Goal: Transaction & Acquisition: Obtain resource

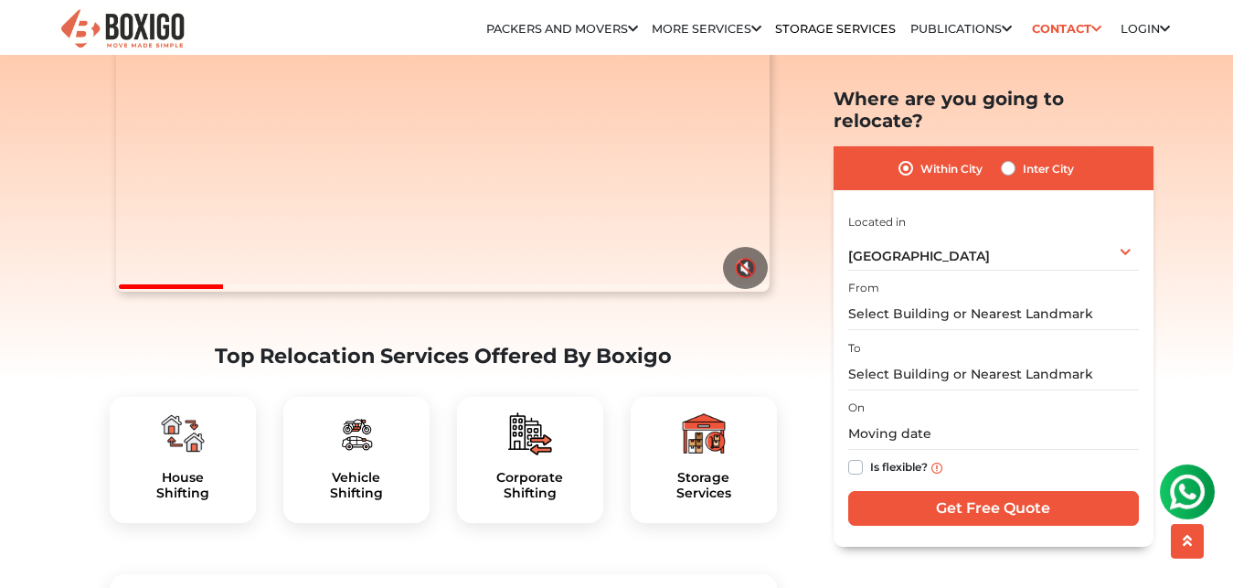
scroll to position [280, 0]
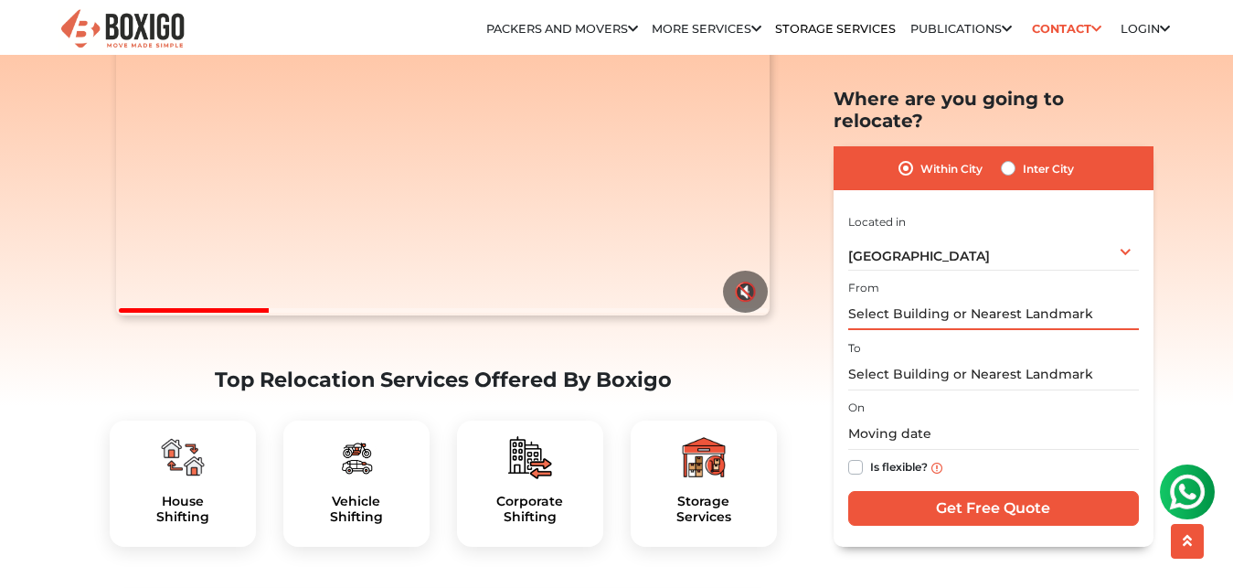
click at [954, 298] on input "text" at bounding box center [993, 314] width 291 height 32
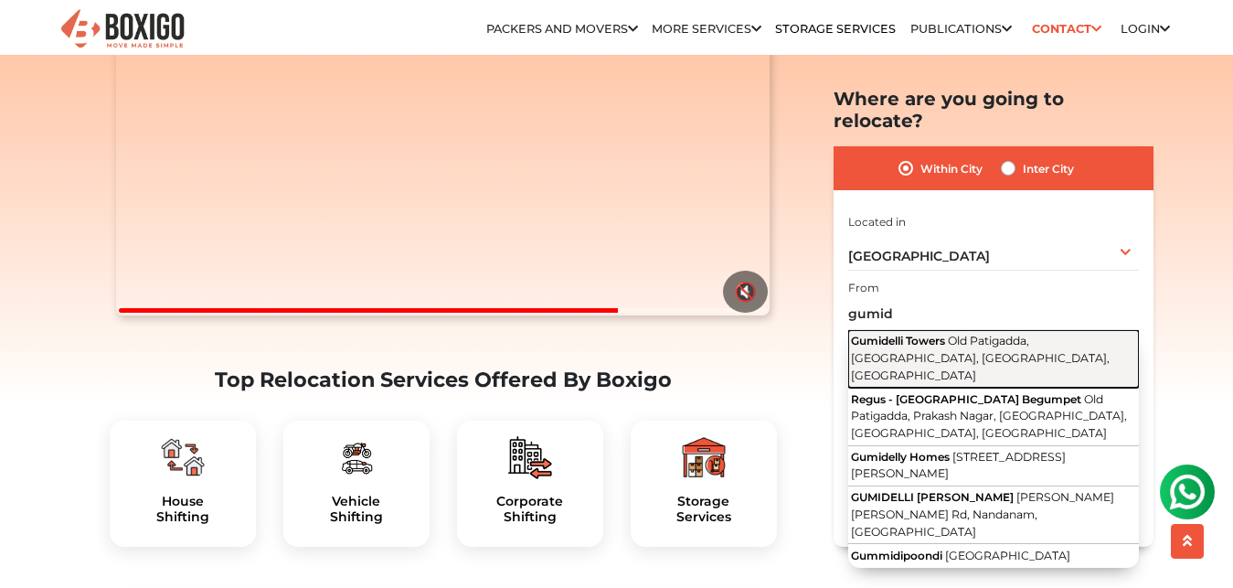
click at [1022, 334] on span "Old Patigadda, Begumpet, Hyderabad, Telangana" at bounding box center [980, 358] width 259 height 48
type input "Gumidelli Towers, Old Patigadda, Begumpet, Hyderabad, Telangana"
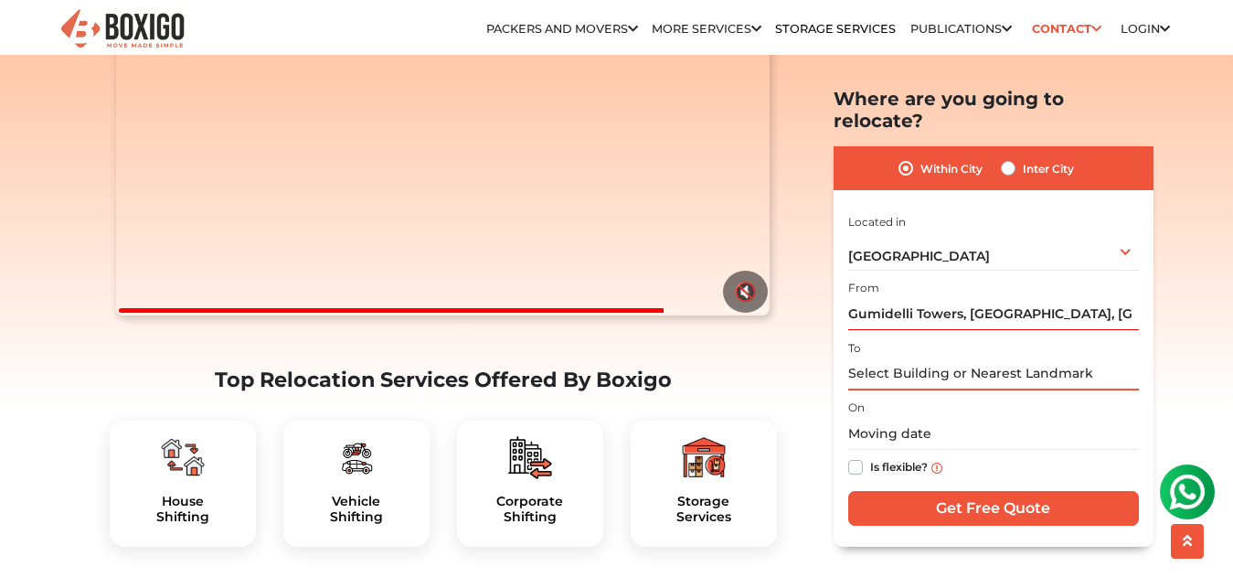
click at [1057, 357] on input "text" at bounding box center [993, 373] width 291 height 32
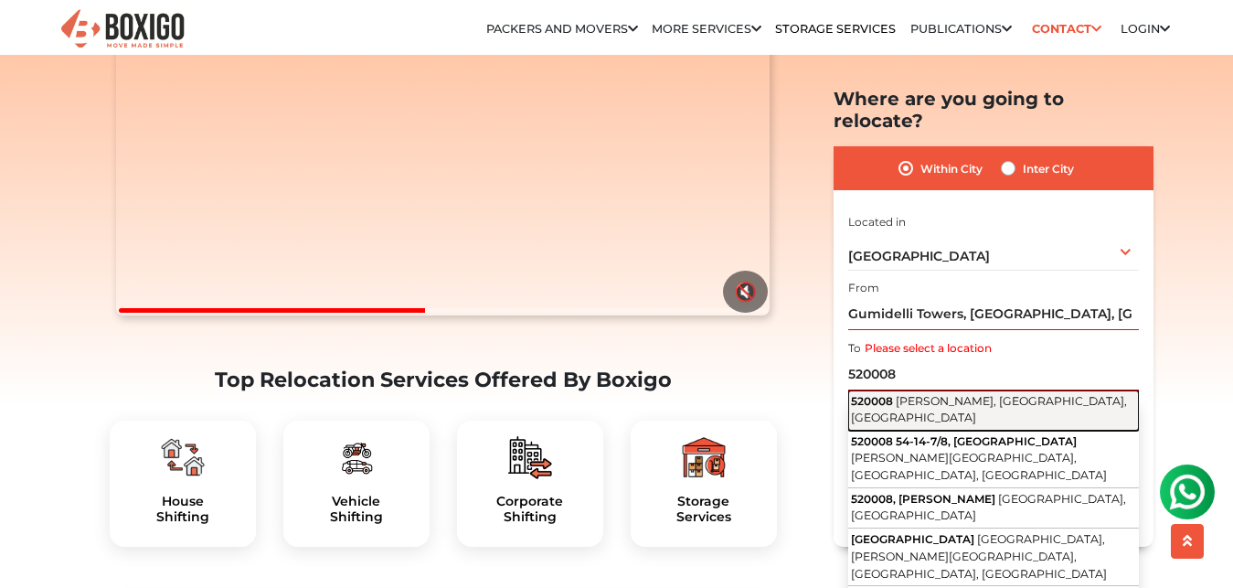
click at [985, 393] on span "Jayaprakash Nagar, Vijayawada, Andhra Pradesh" at bounding box center [989, 408] width 276 height 31
type input "Jayaprakash Nagar, Vijayawada, Andhra Pradesh 520008"
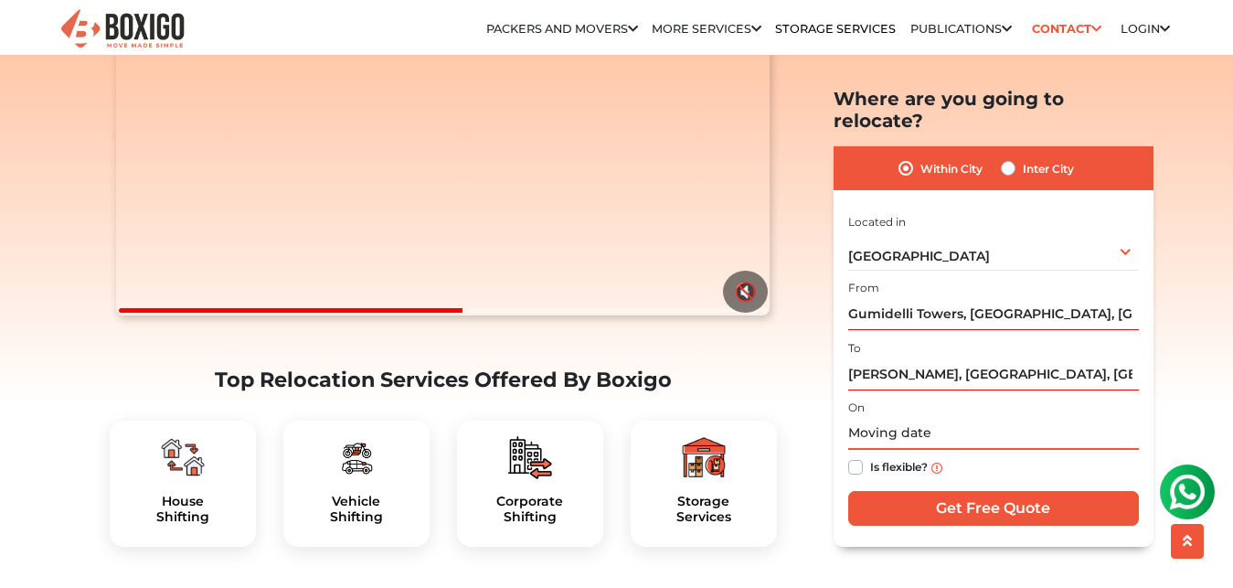
click at [905, 418] on input "text" at bounding box center [993, 434] width 291 height 32
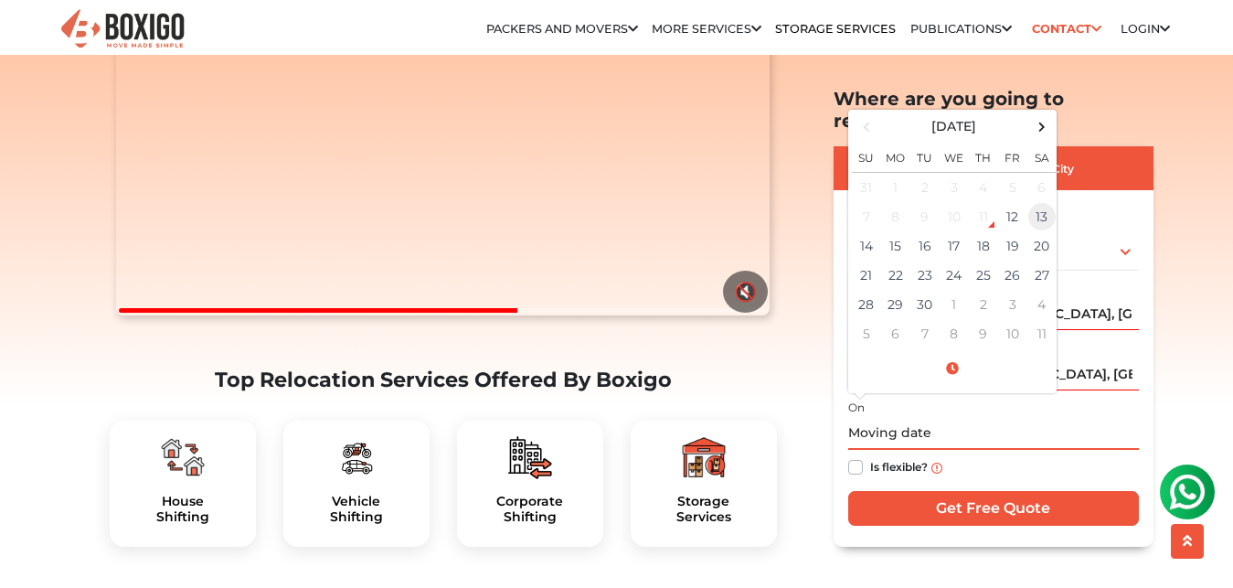
click at [1034, 202] on td "13" at bounding box center [1041, 216] width 29 height 29
type input "09/13/2025 12:00 AM"
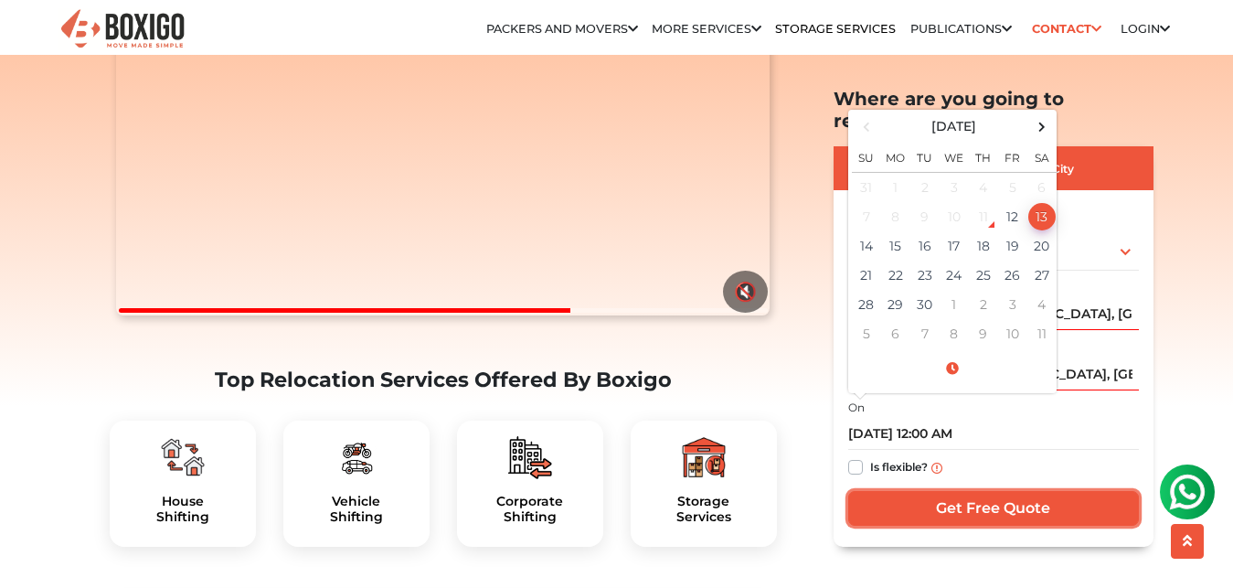
click at [984, 491] on input "Get Free Quote" at bounding box center [993, 508] width 291 height 35
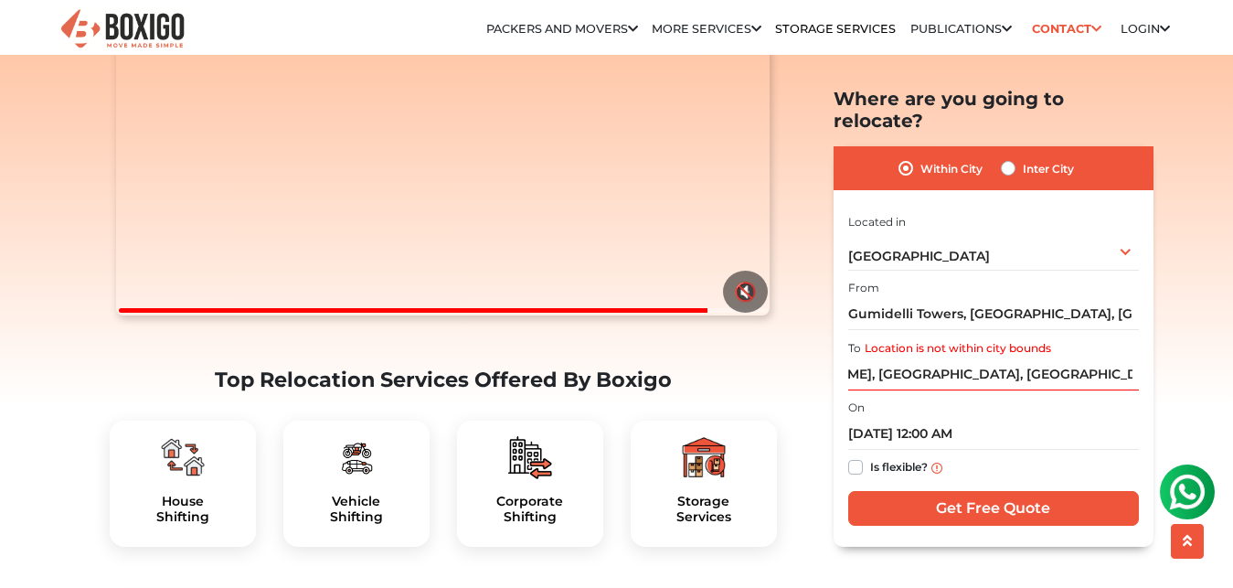
click at [1023, 157] on label "Inter City" at bounding box center [1048, 168] width 51 height 22
click at [1010, 157] on input "Inter City" at bounding box center [1008, 166] width 15 height 18
radio input "true"
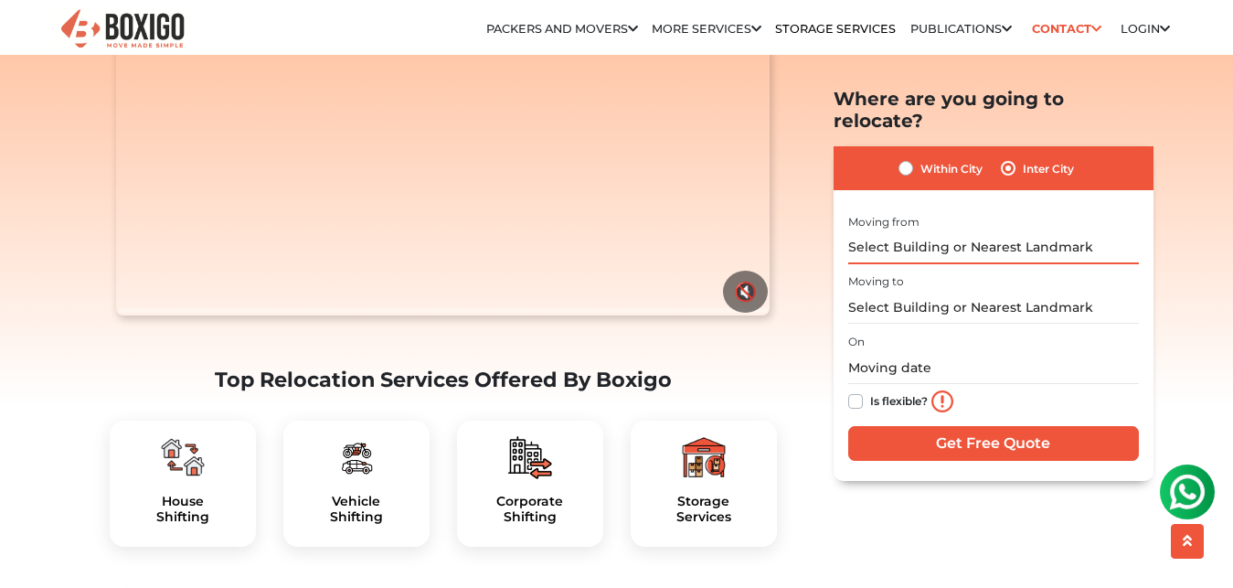
click at [983, 231] on input "text" at bounding box center [993, 247] width 291 height 32
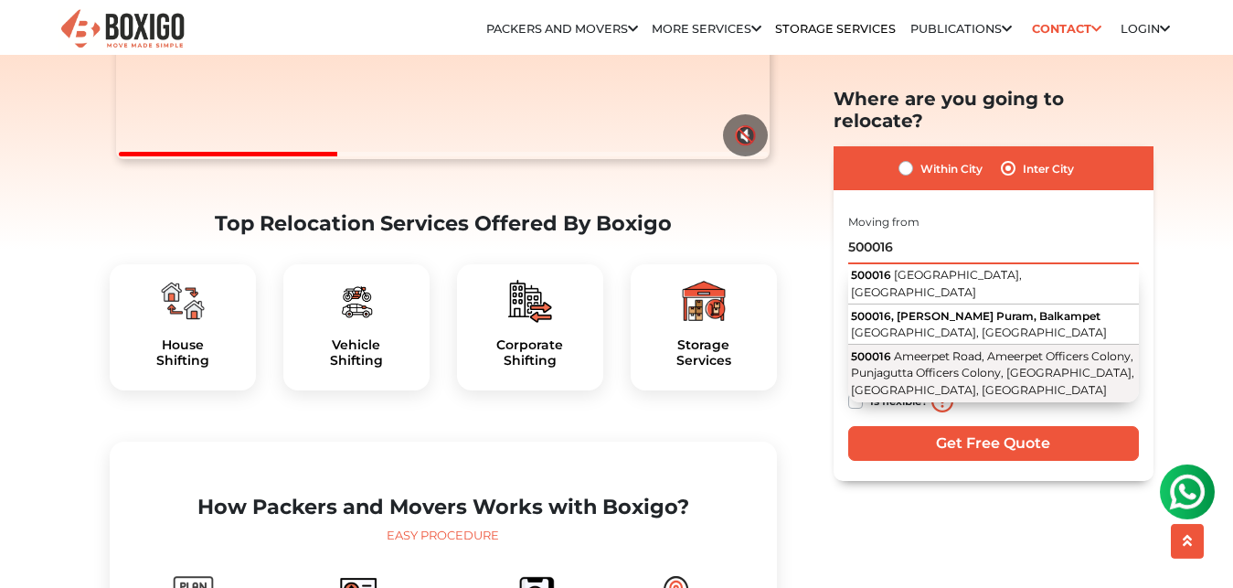
scroll to position [466, 0]
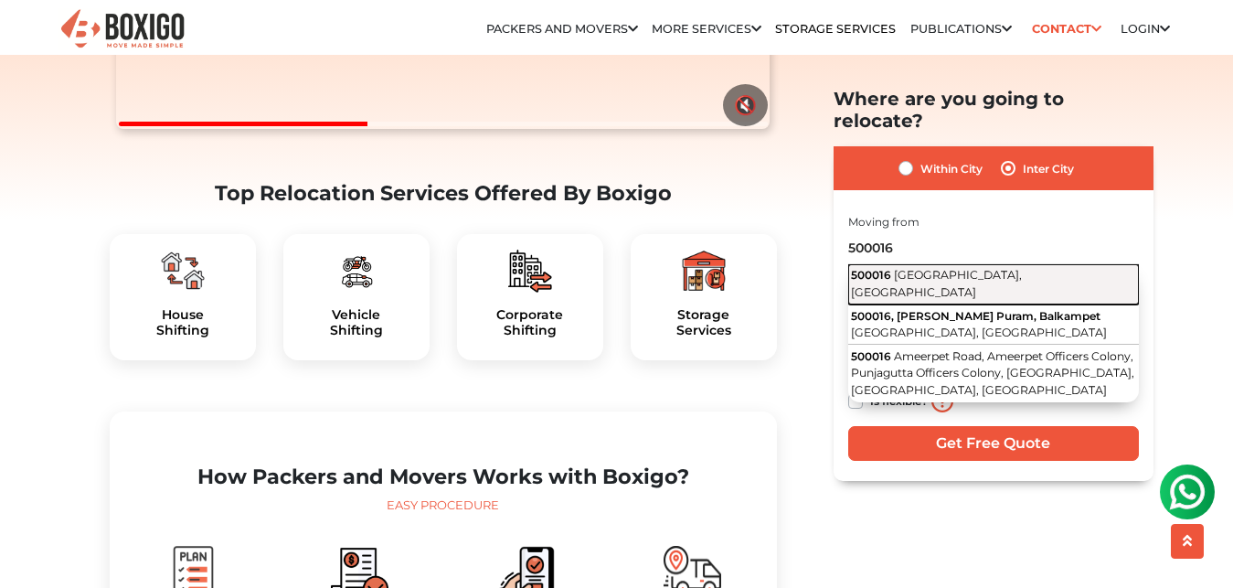
click at [983, 268] on span "Hyderabad, Telangana" at bounding box center [936, 283] width 171 height 31
type input "Hyderabad, Telangana 500016"
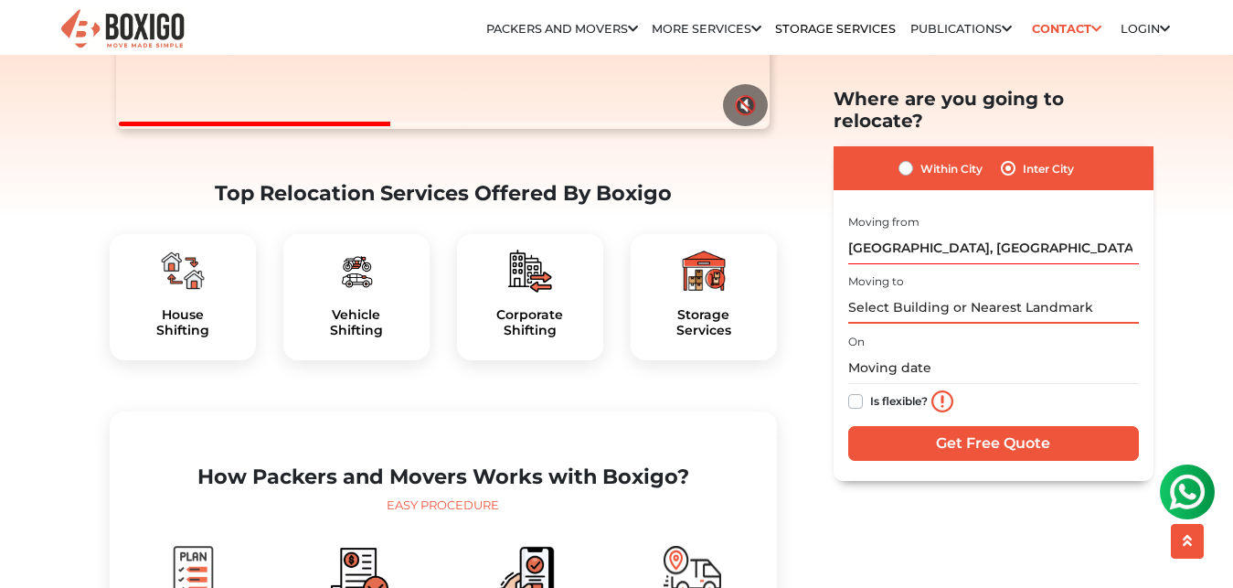
click at [965, 293] on input "text" at bounding box center [993, 308] width 291 height 32
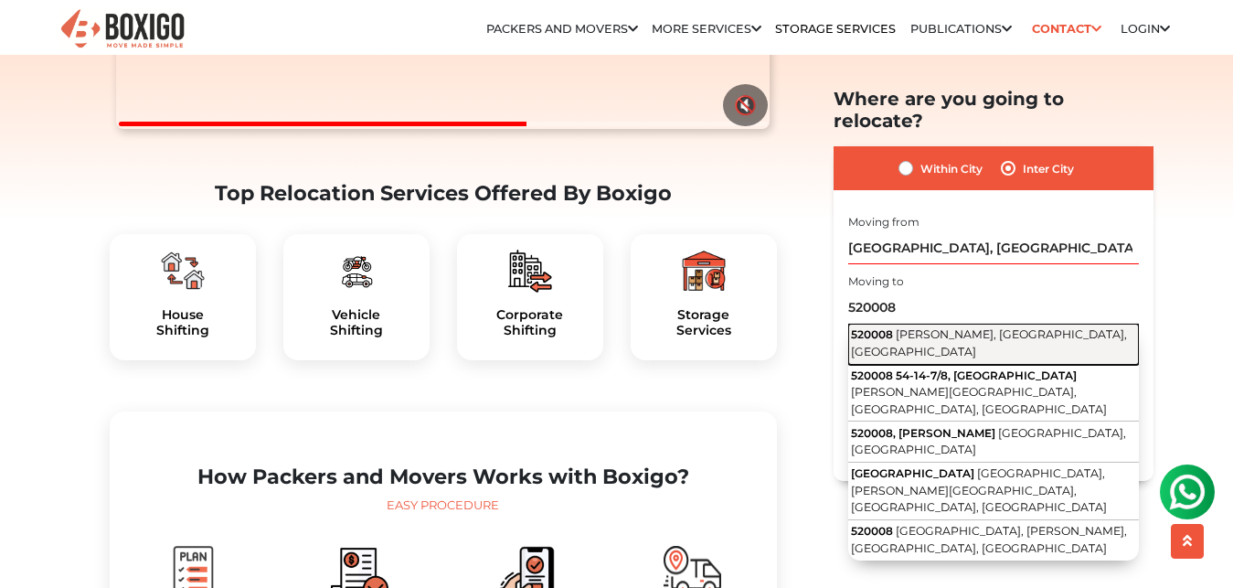
click at [1052, 329] on button "520008 Jayaprakash Nagar, Vijayawada, Andhra Pradesh" at bounding box center [993, 343] width 291 height 41
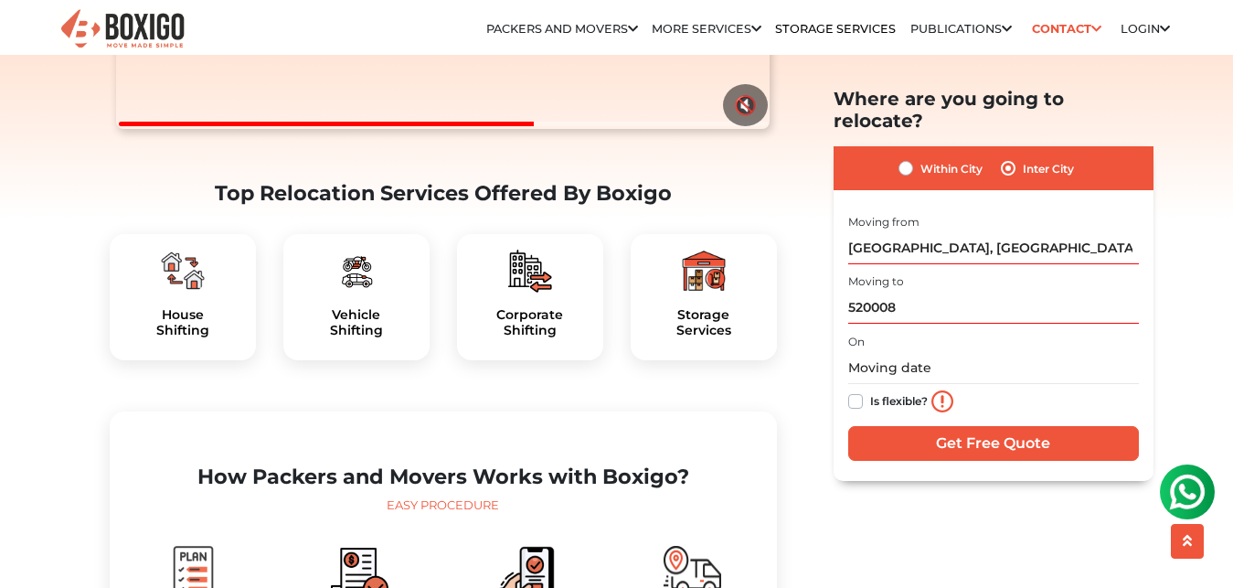
type input "Jayaprakash Nagar, Vijayawada, Andhra Pradesh 520008"
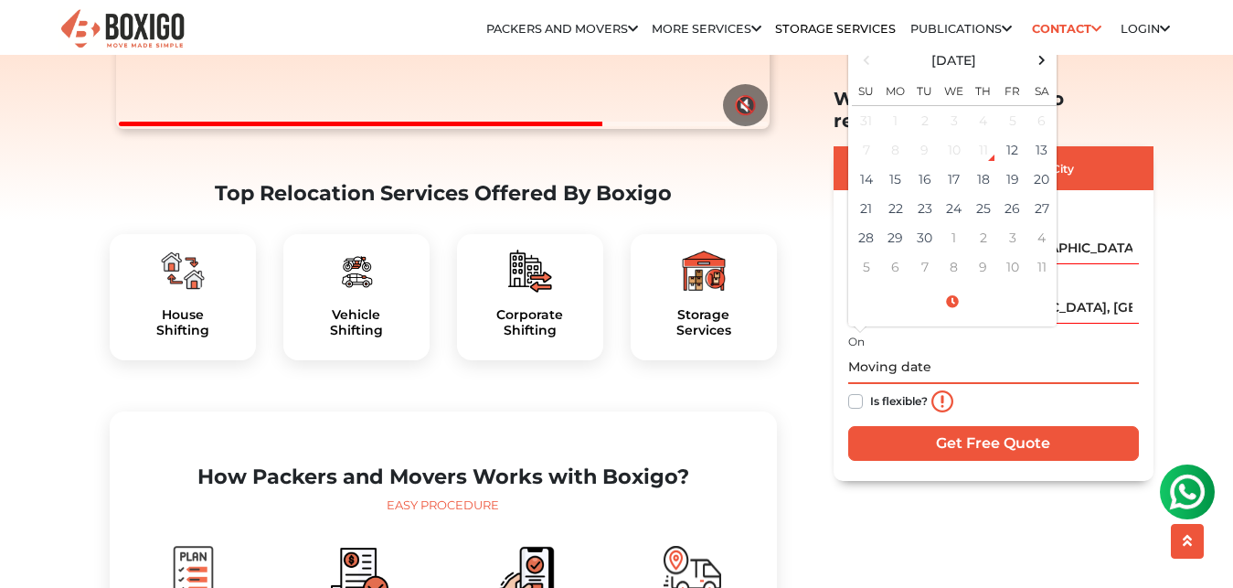
click at [885, 353] on input "text" at bounding box center [993, 367] width 291 height 32
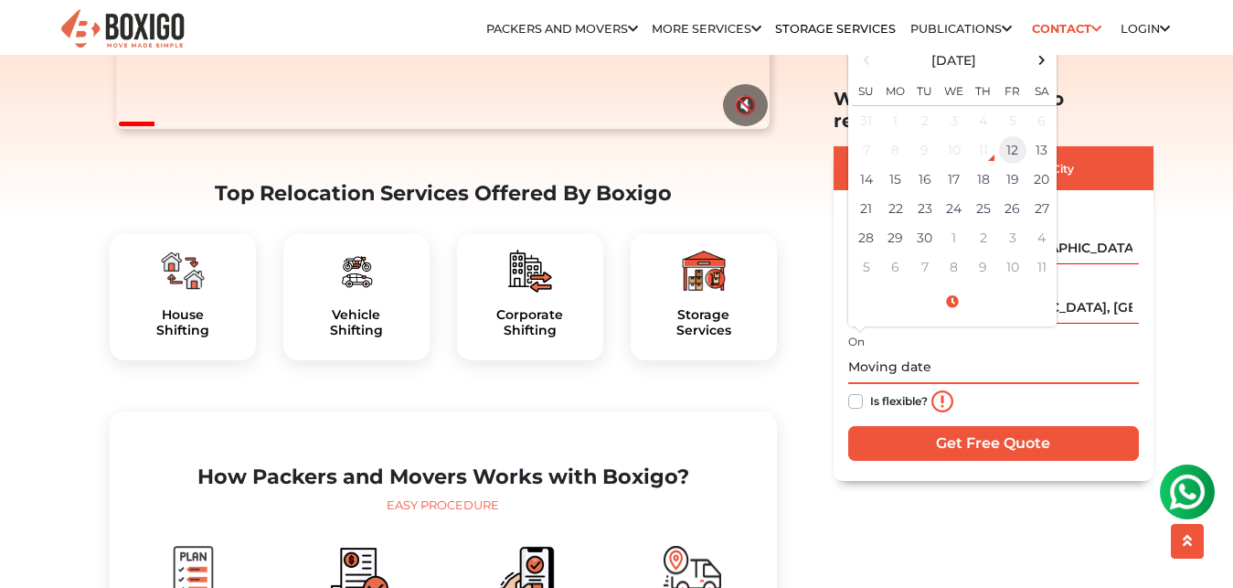
click at [1019, 137] on td "12" at bounding box center [1012, 149] width 29 height 29
type input "09/12/2025 7:20 PM"
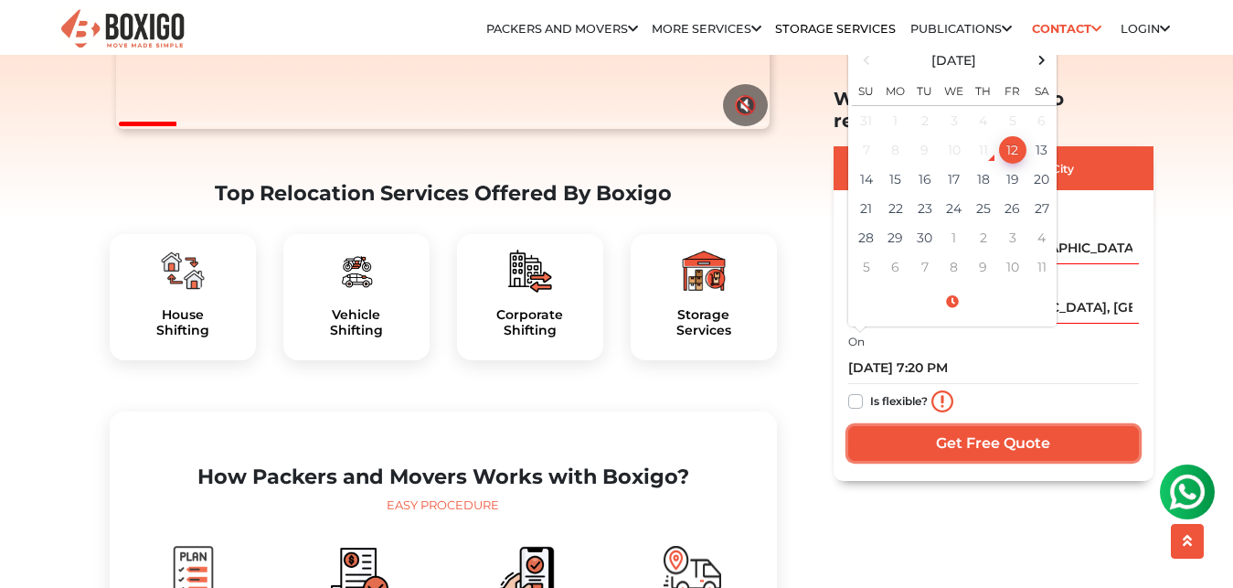
click at [977, 425] on input "Get Free Quote" at bounding box center [993, 442] width 291 height 35
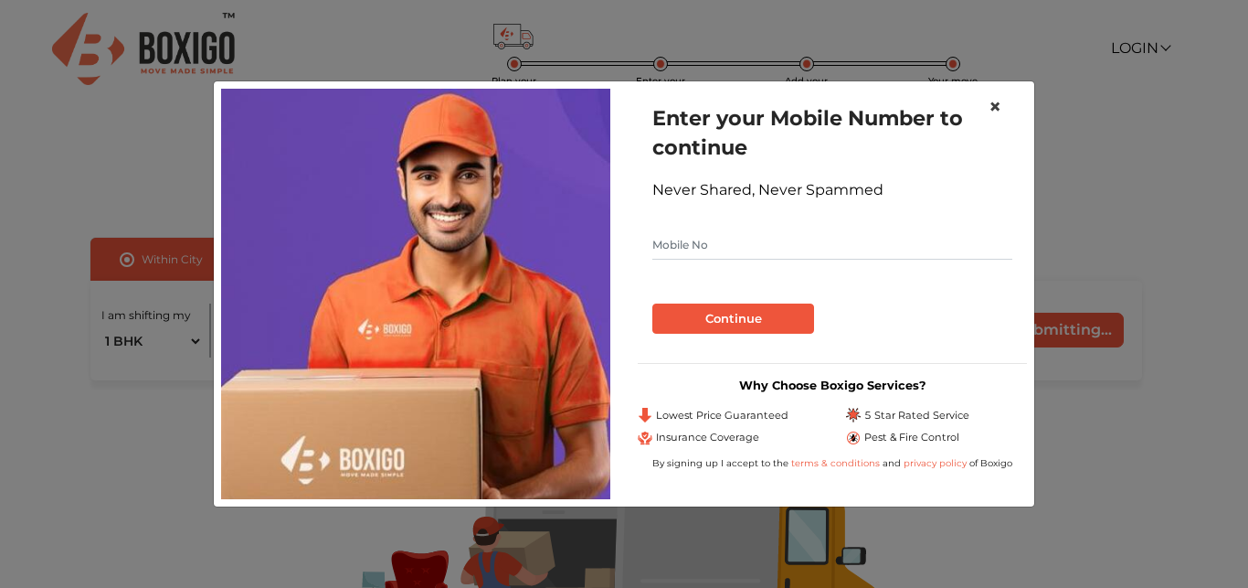
click at [995, 99] on span "×" at bounding box center [995, 106] width 13 height 27
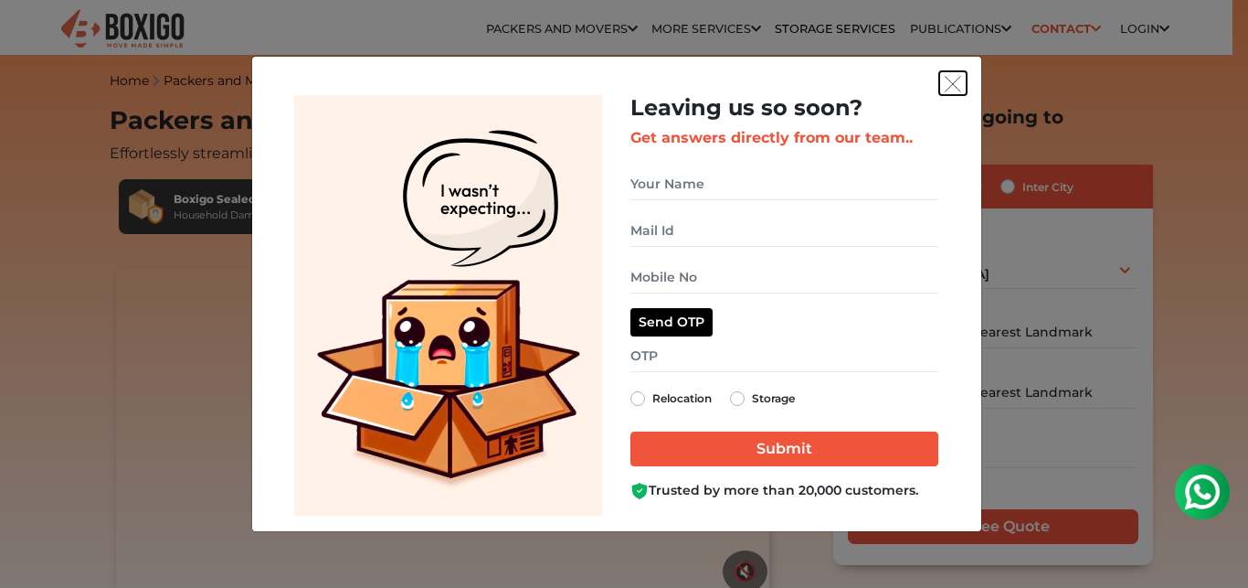
click at [953, 80] on img "get free quote dialog" at bounding box center [953, 84] width 16 height 16
